Goal: Task Accomplishment & Management: Manage account settings

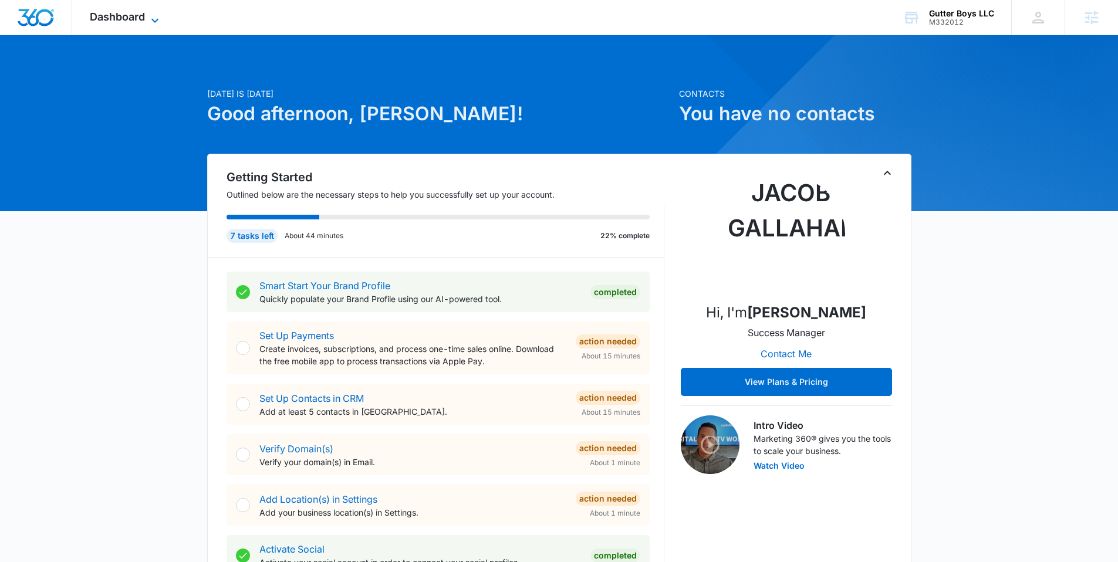
click at [133, 18] on span "Dashboard" at bounding box center [117, 17] width 55 height 12
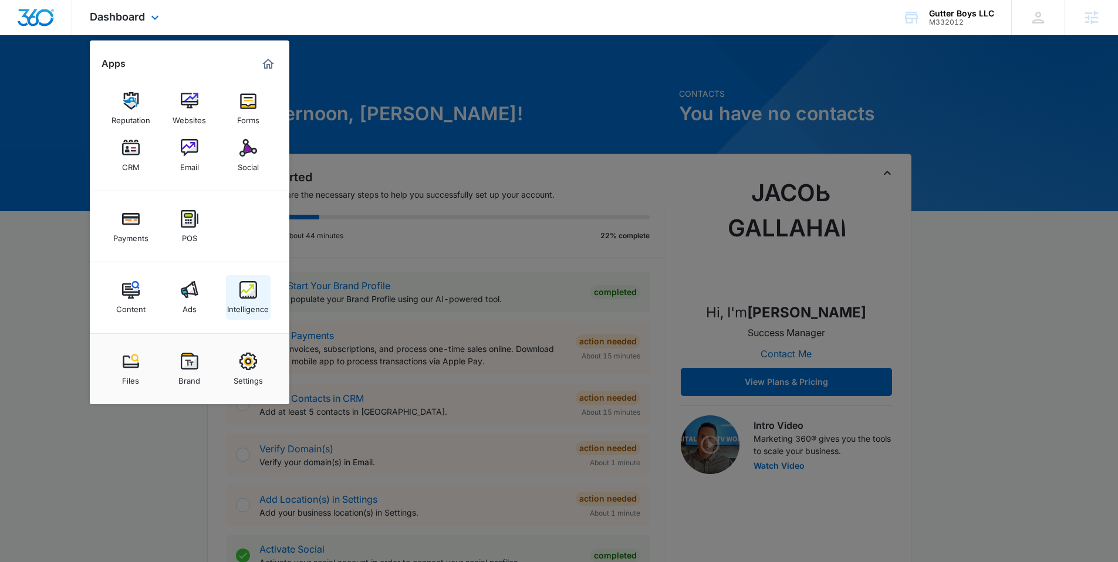
click at [256, 306] on div "Intelligence" at bounding box center [248, 306] width 42 height 15
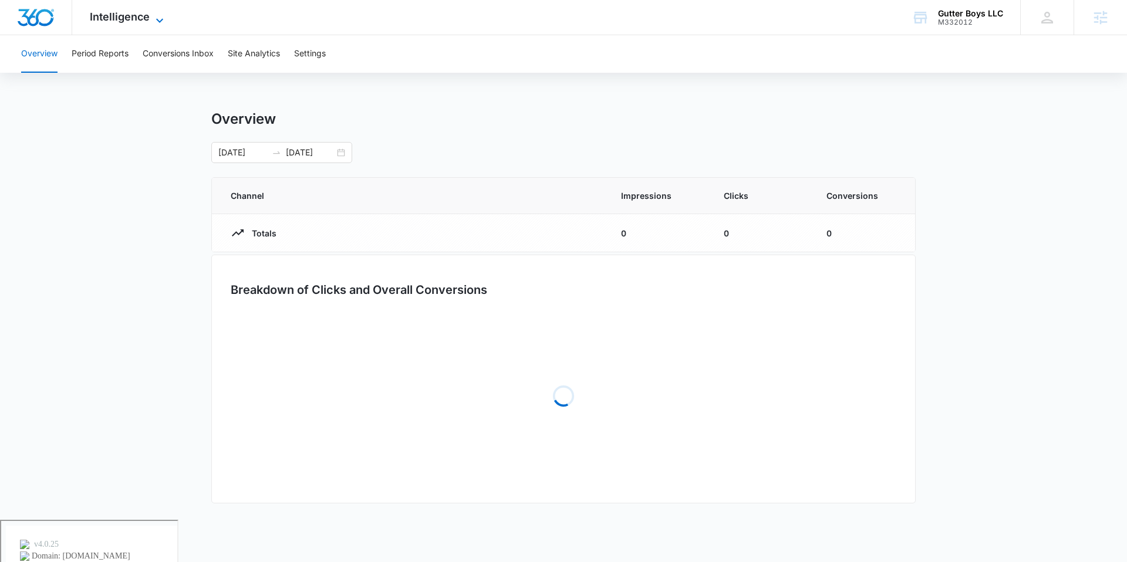
click at [138, 16] on span "Intelligence" at bounding box center [120, 17] width 60 height 12
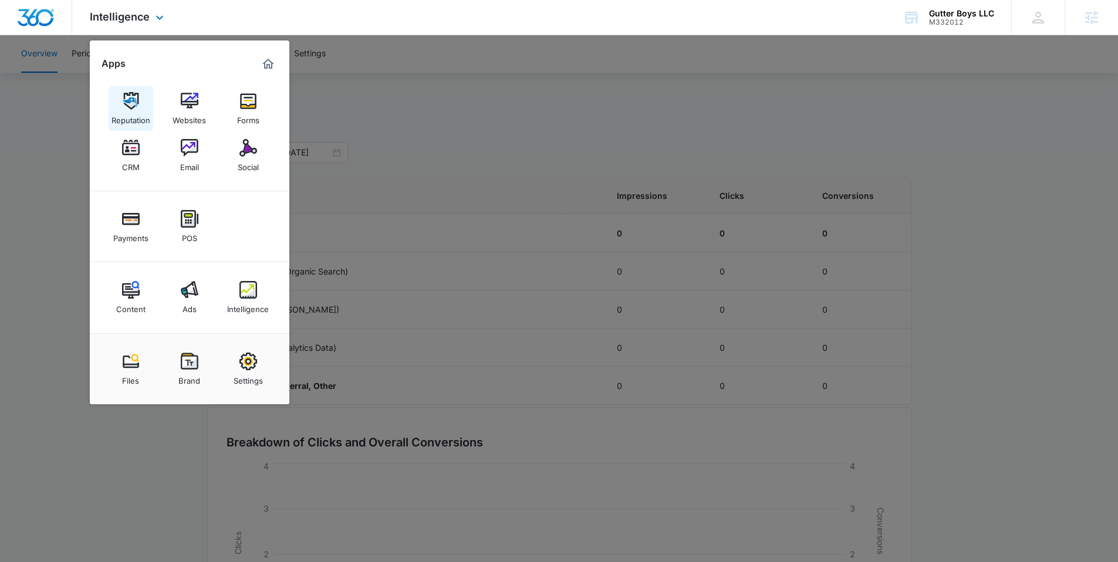
click at [117, 94] on link "Reputation" at bounding box center [131, 108] width 45 height 45
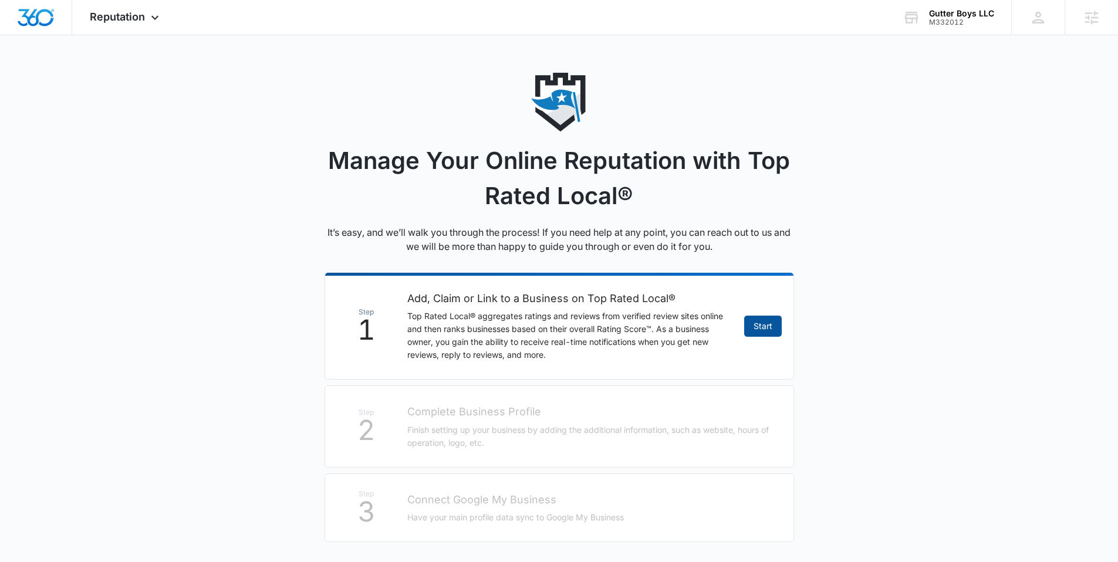
click at [760, 327] on link "Start" at bounding box center [763, 326] width 38 height 21
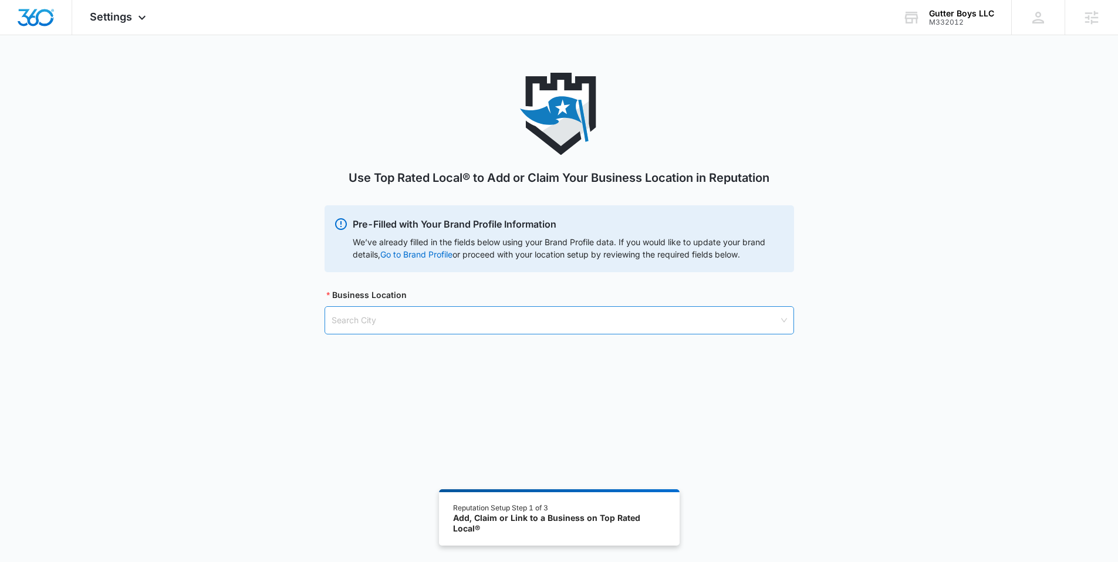
click at [523, 324] on input "search" at bounding box center [555, 320] width 447 height 27
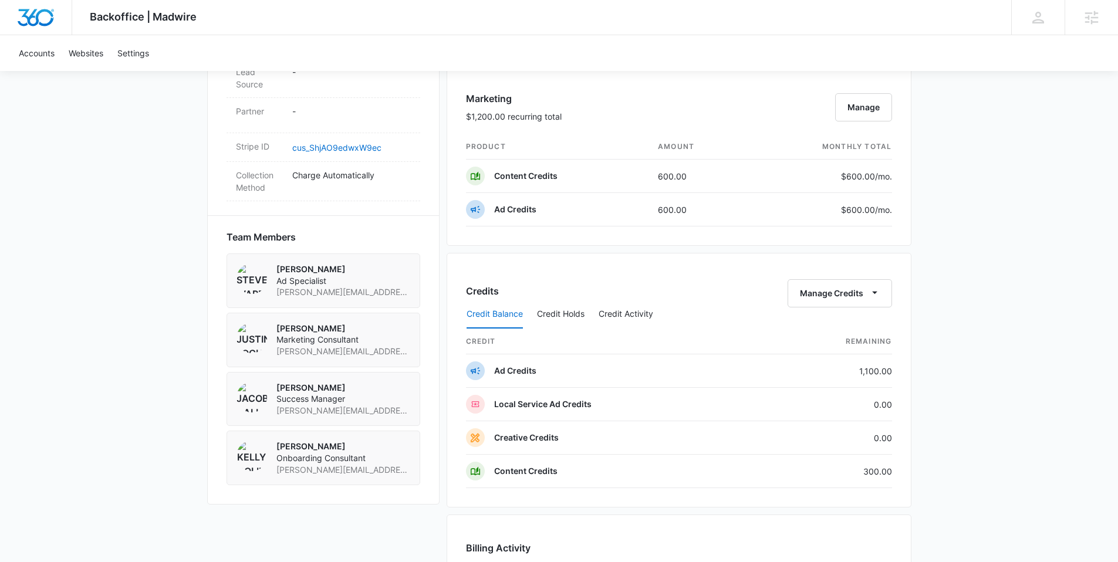
scroll to position [774, 0]
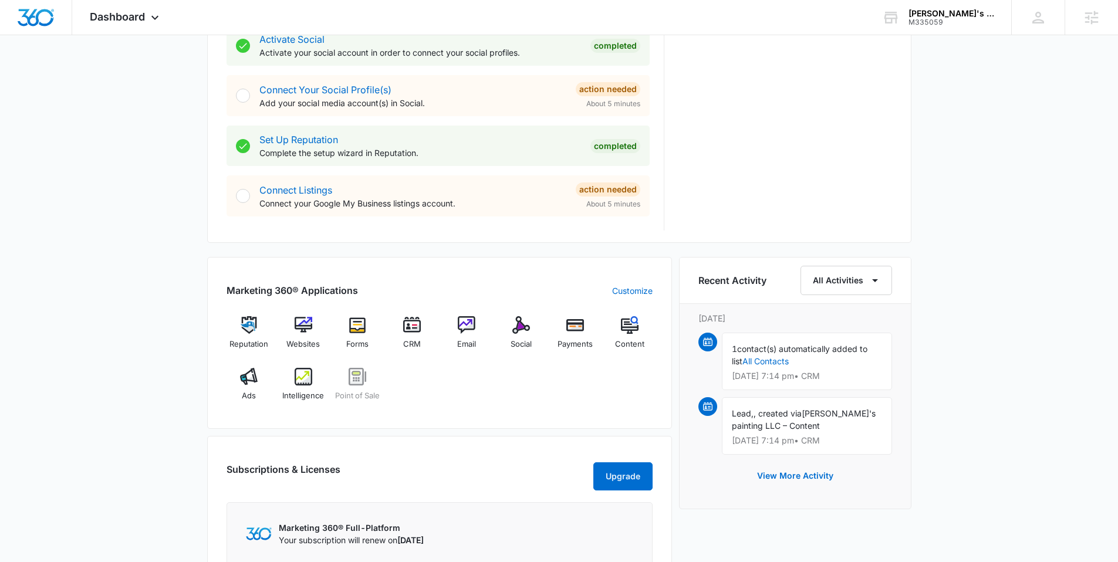
scroll to position [180, 0]
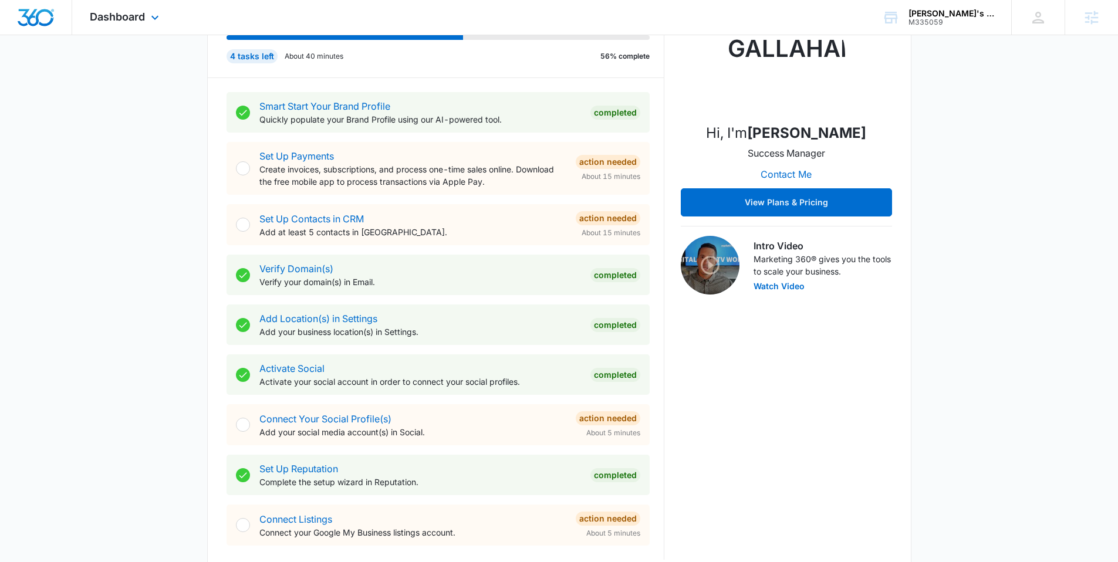
click at [144, 24] on div "Dashboard Apps Reputation Websites Forms CRM Email Social Payments POS Content …" at bounding box center [125, 17] width 107 height 35
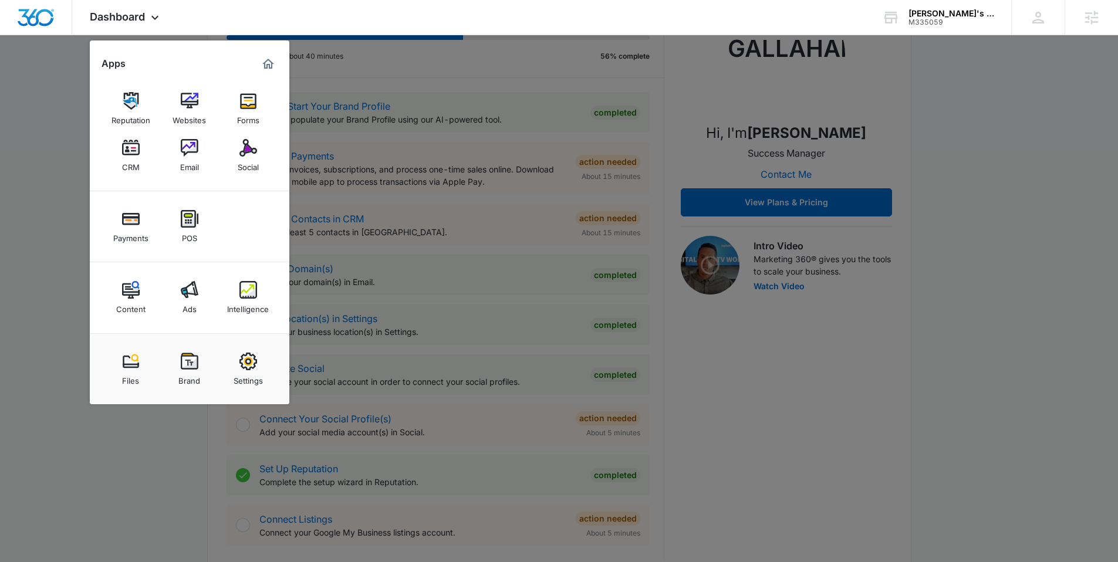
drag, startPoint x: 195, startPoint y: 295, endPoint x: 204, endPoint y: 286, distance: 12.9
click at [195, 295] on img at bounding box center [190, 290] width 18 height 18
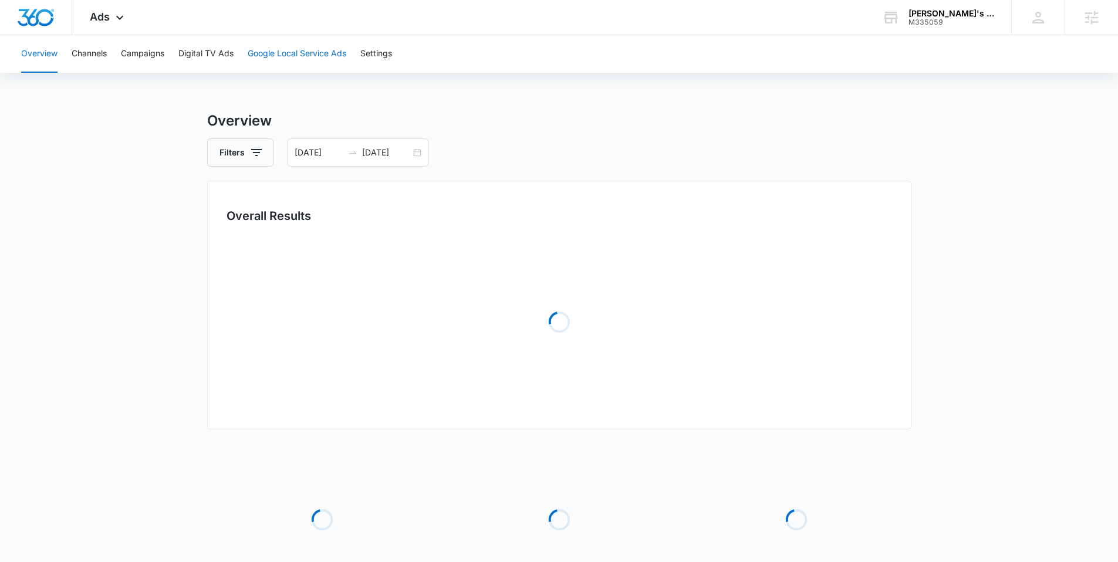
click at [281, 46] on button "Google Local Service Ads" at bounding box center [297, 54] width 99 height 38
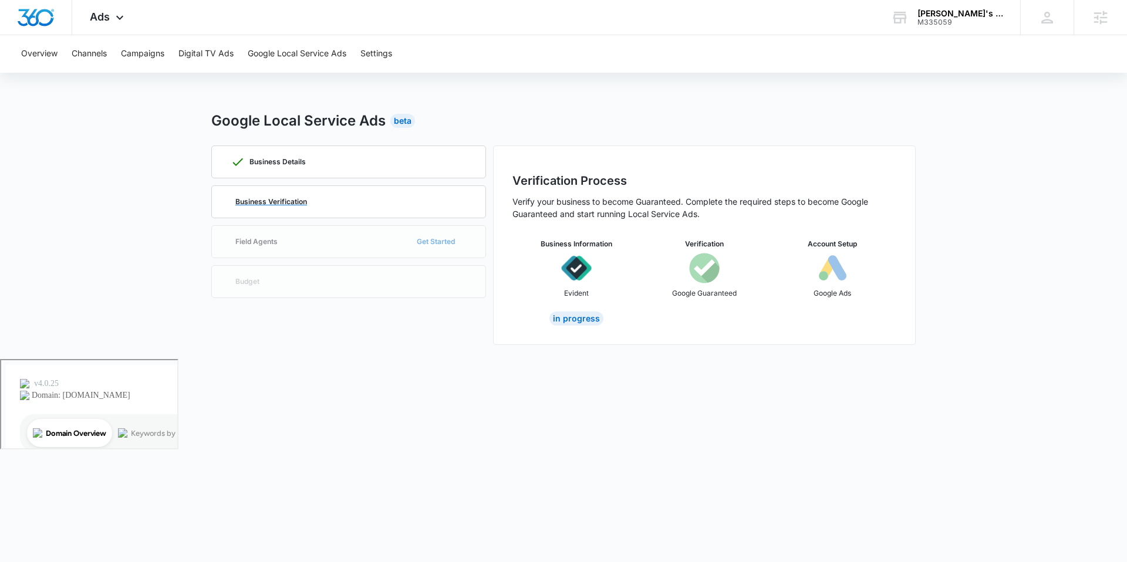
click at [291, 209] on div "Business Verification" at bounding box center [349, 202] width 236 height 32
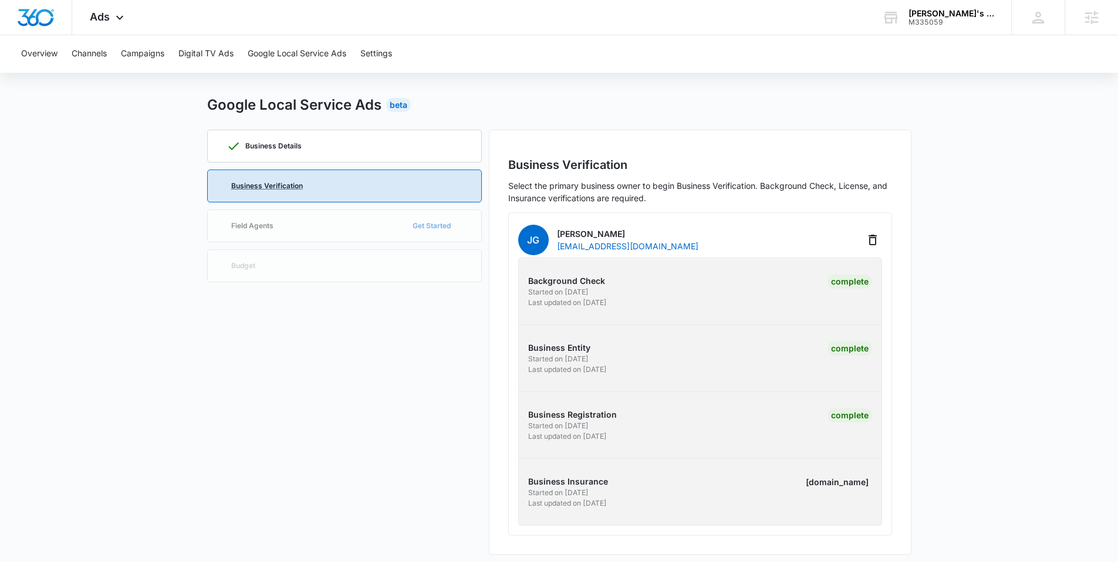
scroll to position [23, 0]
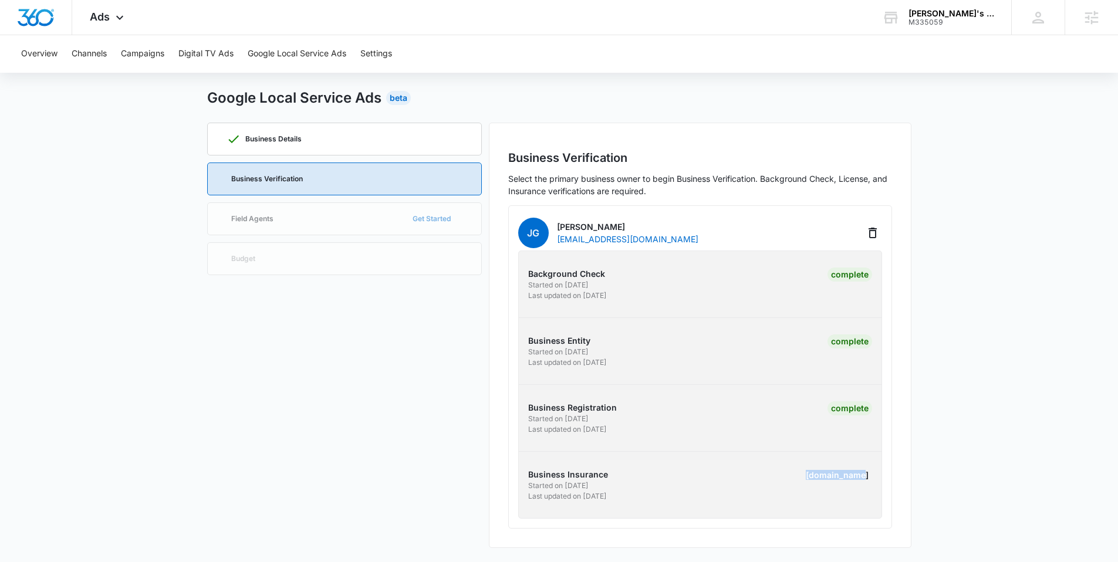
drag, startPoint x: 864, startPoint y: 474, endPoint x: 790, endPoint y: 475, distance: 73.9
click at [790, 475] on div "labels.review" at bounding box center [788, 484] width 168 height 33
click at [853, 476] on div "labels.review" at bounding box center [837, 475] width 70 height 14
drag, startPoint x: 812, startPoint y: 469, endPoint x: 872, endPoint y: 476, distance: 60.3
click at [872, 476] on div "Business Insurance Started on 7/31/2025 Last updated on 8/8/2025 labels.review" at bounding box center [699, 484] width 381 height 33
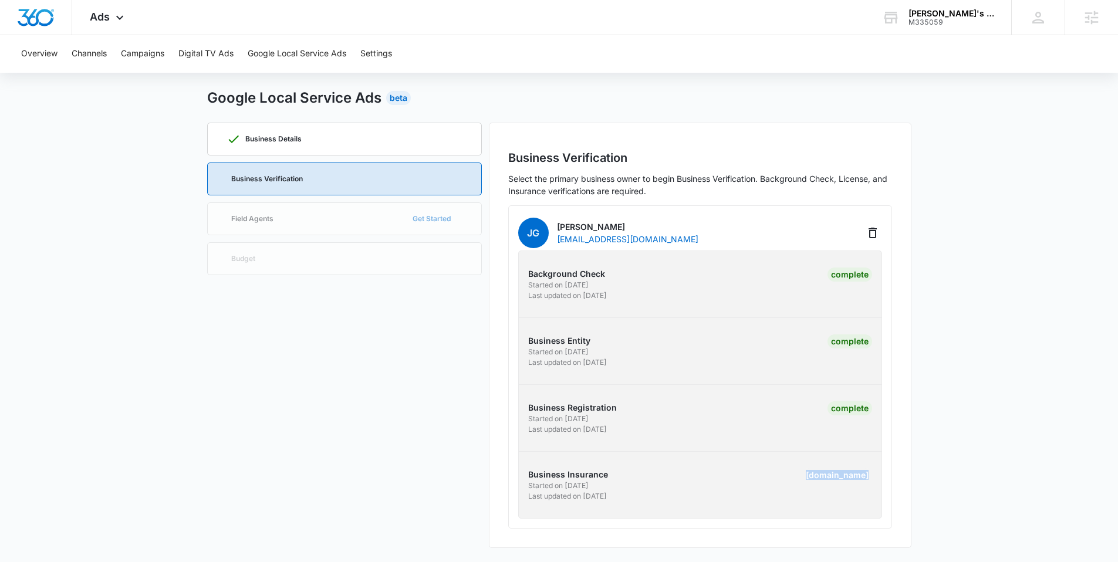
click at [857, 476] on div "labels.review" at bounding box center [837, 475] width 70 height 14
click at [431, 212] on div "Business Details Business Verification Field Agents Get Started Budget" at bounding box center [344, 335] width 275 height 425
click at [360, 218] on div "Business Details Business Verification Field Agents Get Started Budget" at bounding box center [344, 335] width 275 height 425
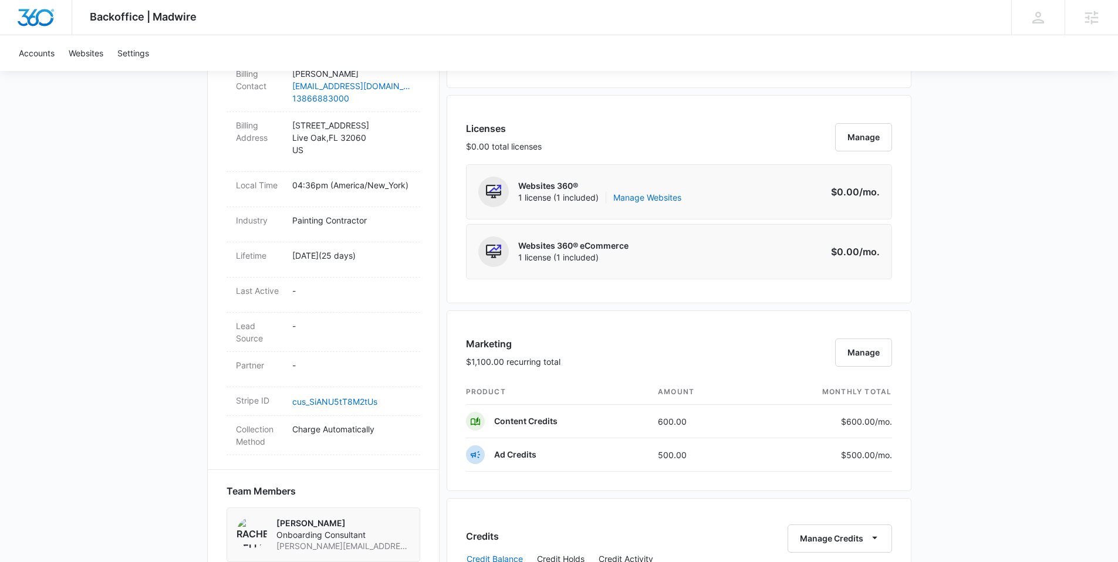
scroll to position [662, 0]
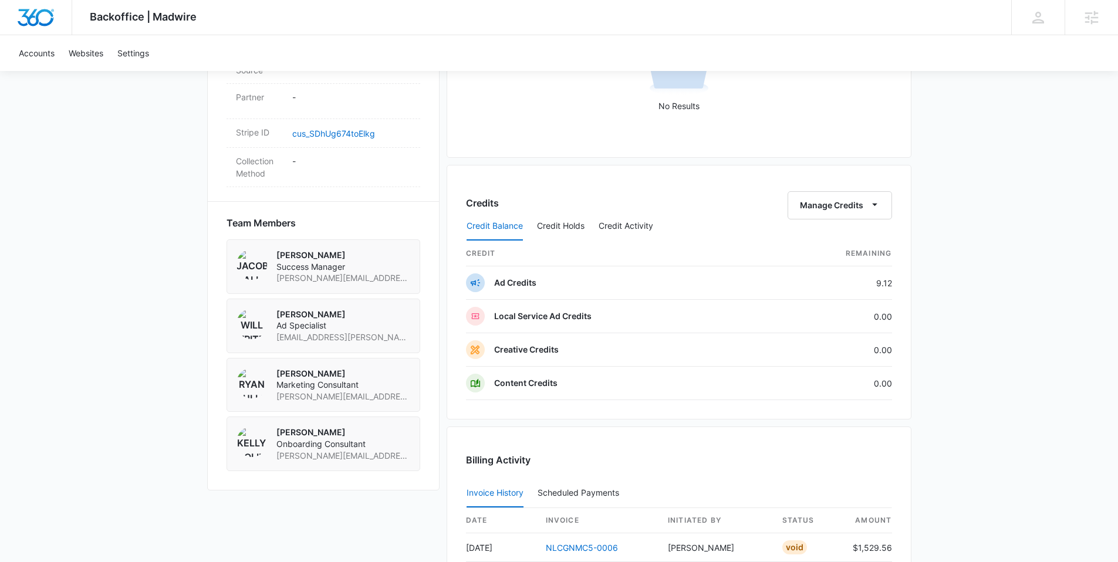
scroll to position [931, 0]
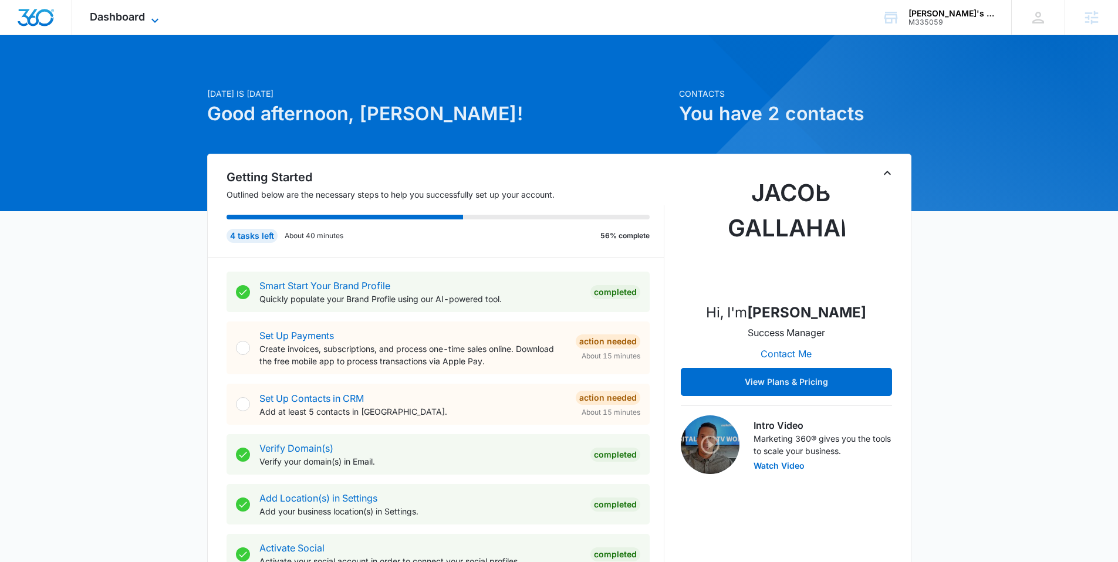
click at [136, 22] on span "Dashboard" at bounding box center [117, 17] width 55 height 12
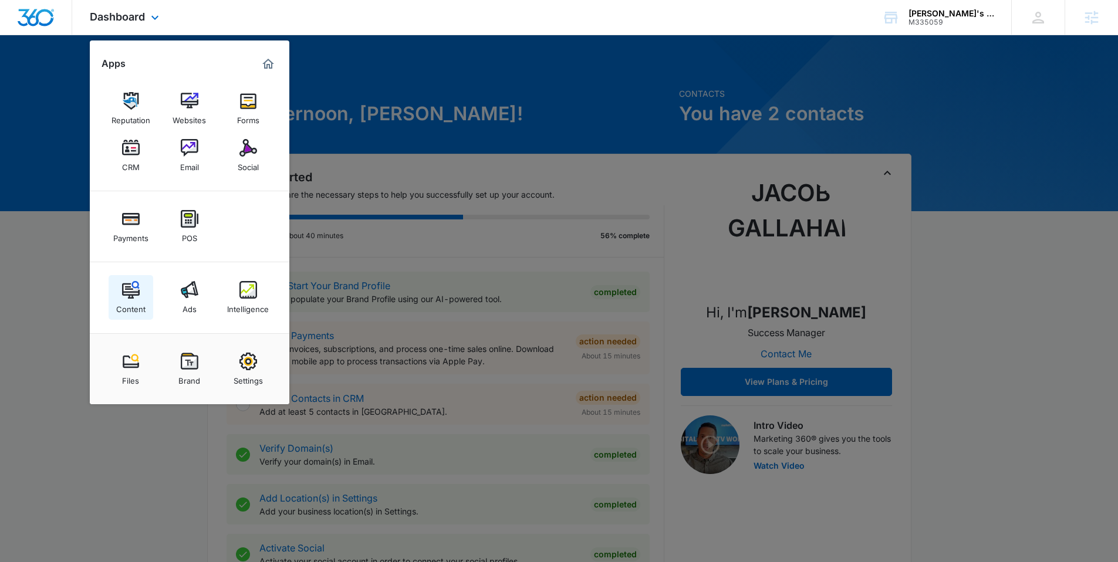
click at [123, 298] on img at bounding box center [131, 290] width 18 height 18
